Goal: Task Accomplishment & Management: Manage account settings

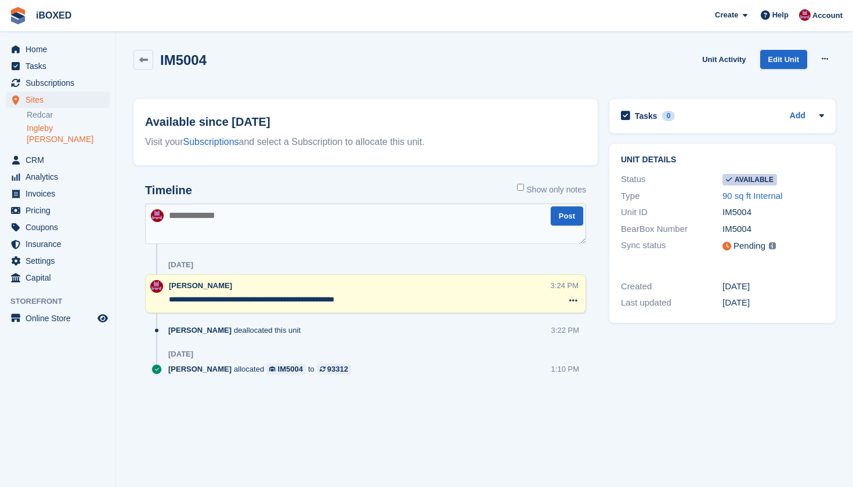
click at [68, 124] on link "Ingleby [PERSON_NAME]" at bounding box center [68, 134] width 83 height 22
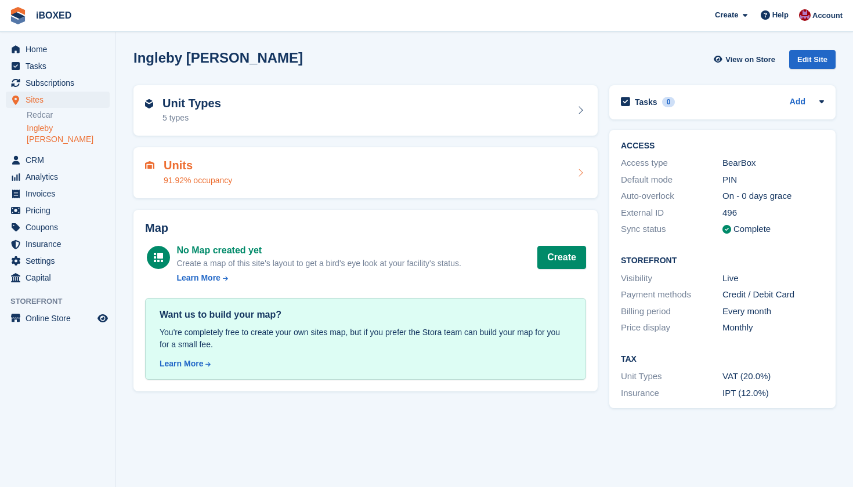
click at [190, 176] on div "91.92% occupancy" at bounding box center [198, 181] width 68 height 12
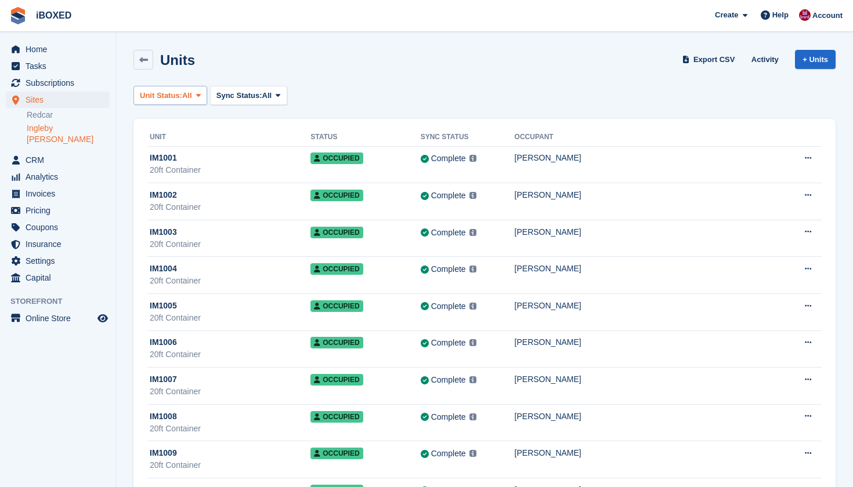
click at [192, 95] on span "All" at bounding box center [187, 96] width 10 height 12
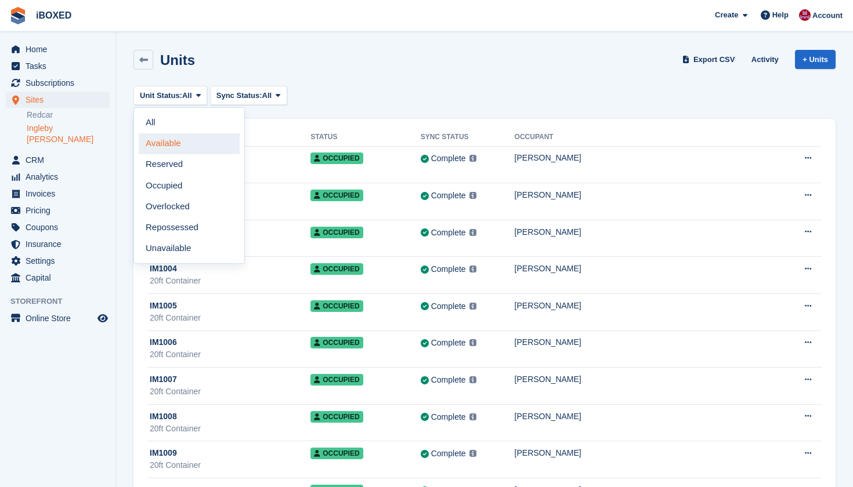
click at [185, 137] on link "Available" at bounding box center [189, 143] width 101 height 21
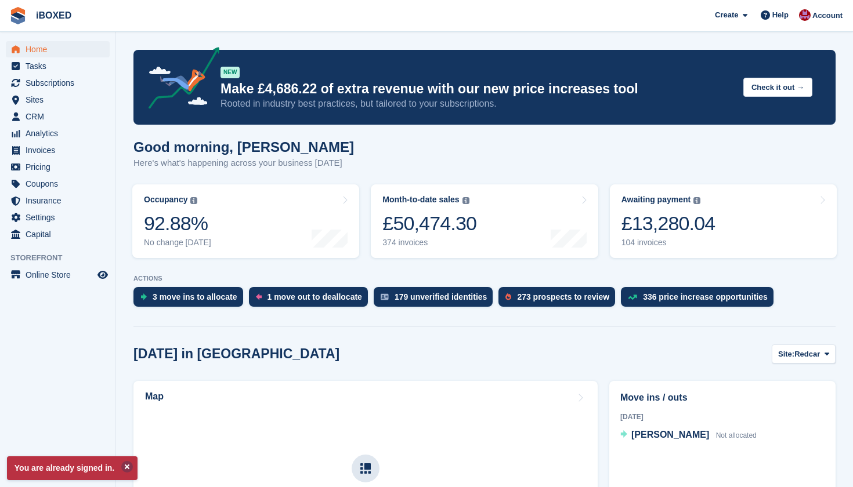
click at [126, 468] on button at bounding box center [127, 467] width 12 height 12
click at [41, 85] on span "Subscriptions" at bounding box center [61, 83] width 70 height 16
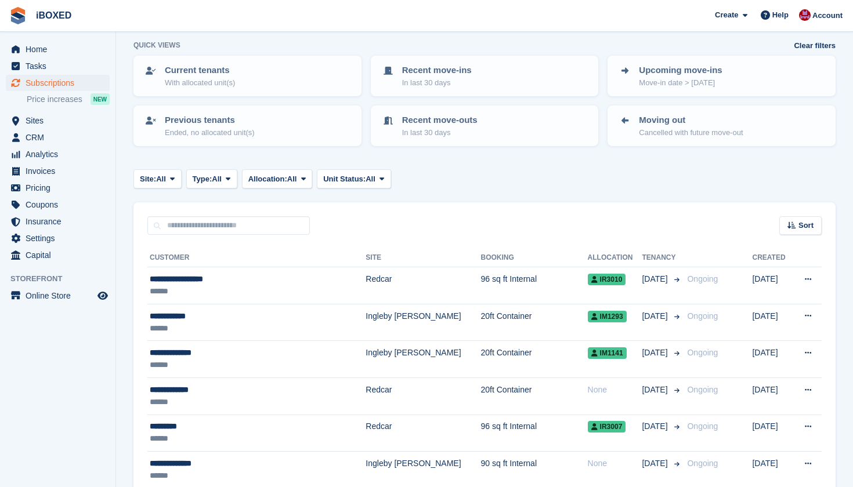
scroll to position [63, 0]
